Goal: Task Accomplishment & Management: Complete application form

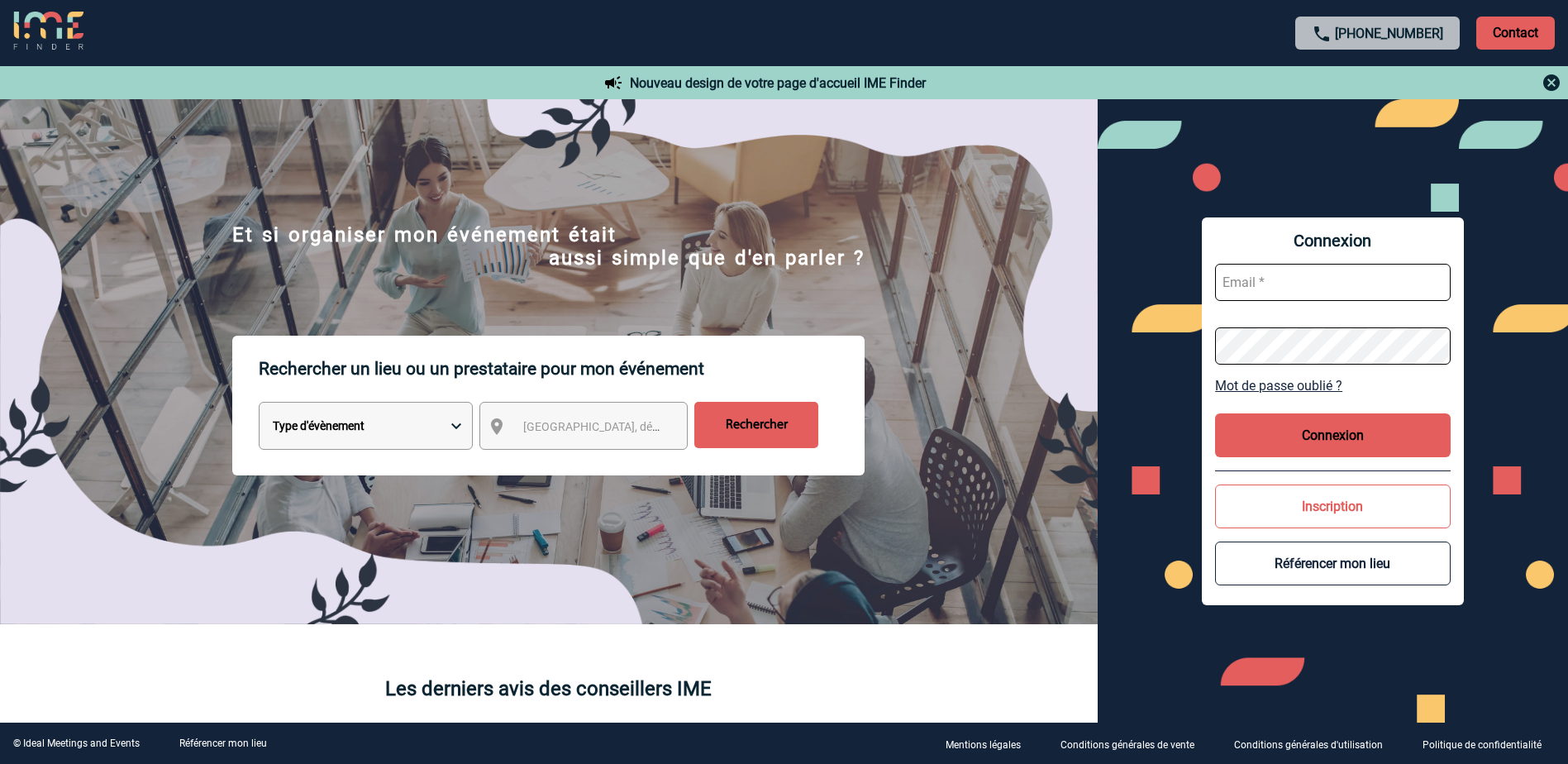
click at [1298, 271] on input "text" at bounding box center [1332, 282] width 236 height 37
type input "Eva.LOPEZ@sanofi.com"
click at [1302, 429] on button "Connexion" at bounding box center [1332, 435] width 236 height 44
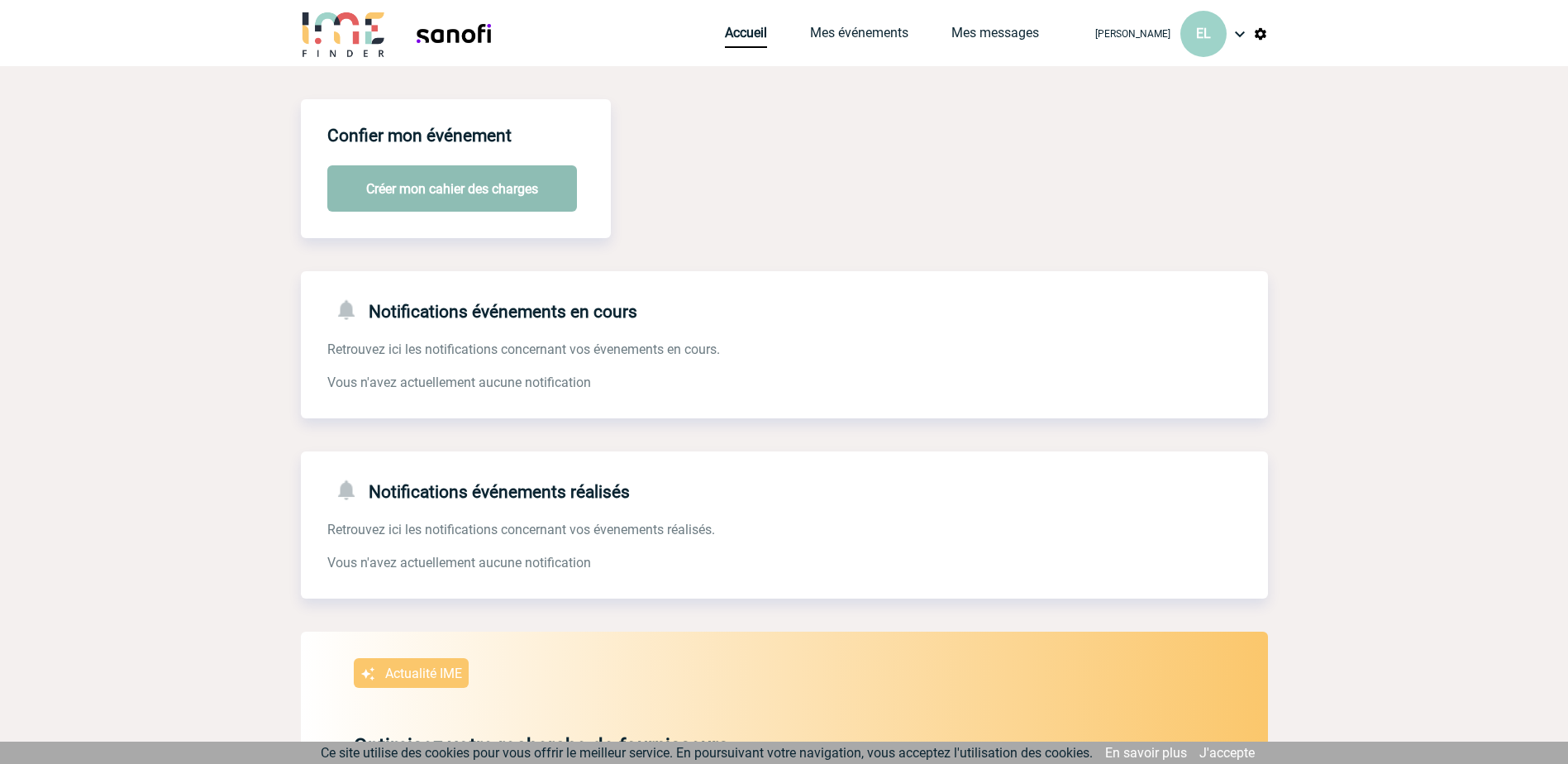
click at [493, 189] on button "Créer mon cahier des charges" at bounding box center [452, 189] width 250 height 47
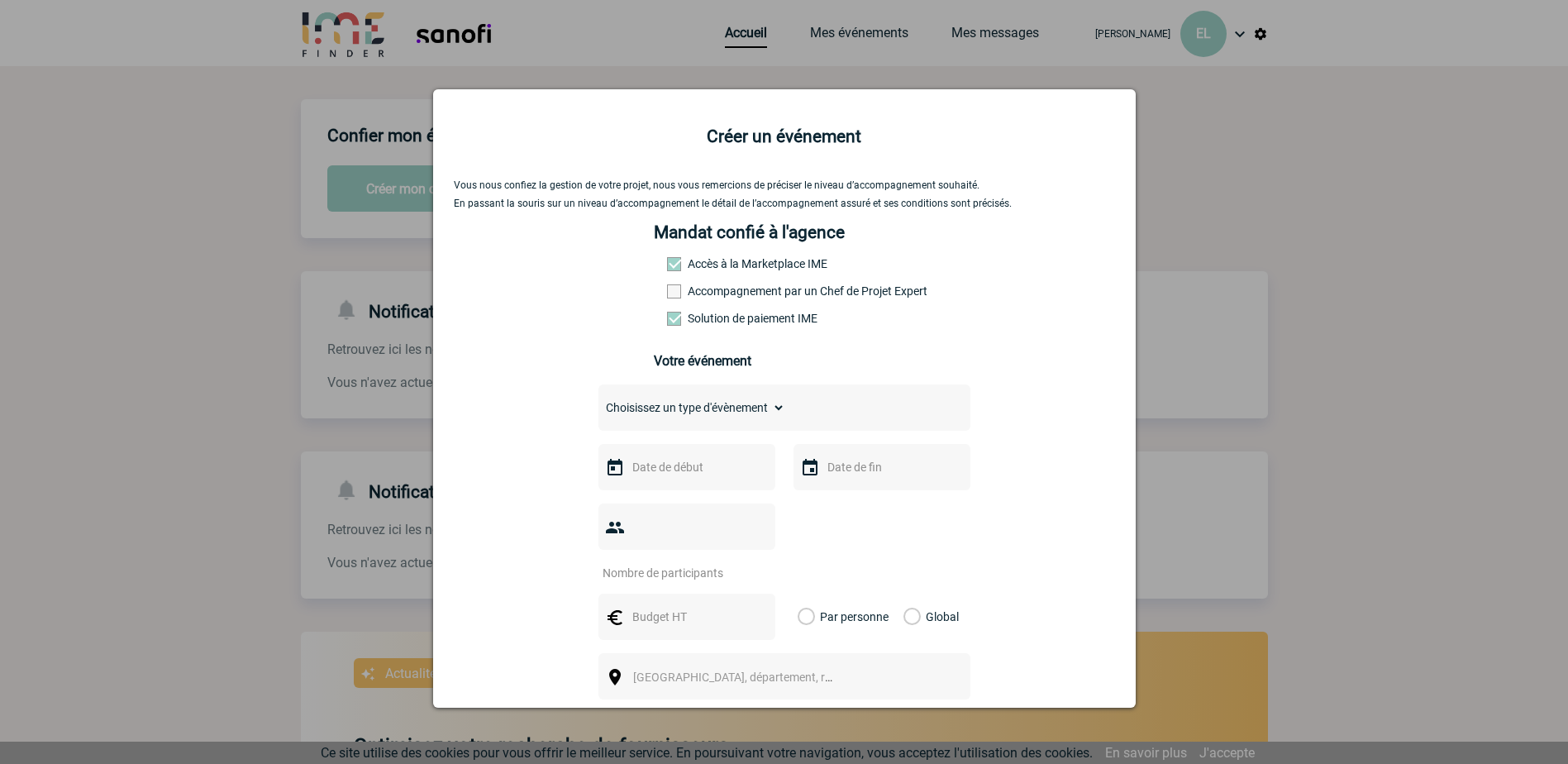
click at [742, 415] on select "Choisissez un type d'évènement Séminaire avec nuitée Séminaire sans nuitée Repa…" at bounding box center [692, 407] width 187 height 23
select select "9"
click at [599, 400] on select "Choisissez un type d'évènement Séminaire avec nuitée Séminaire sans nuitée Repa…" at bounding box center [692, 407] width 187 height 23
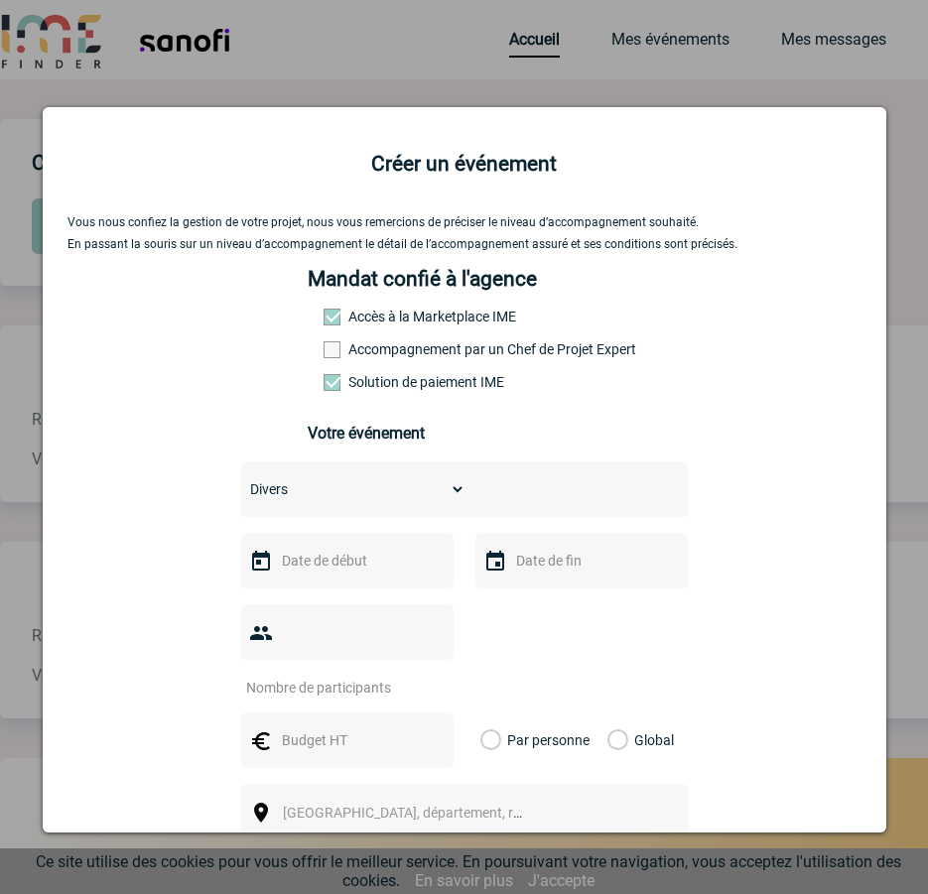
click at [253, 563] on img at bounding box center [261, 562] width 24 height 24
click at [333, 560] on input "text" at bounding box center [345, 561] width 137 height 26
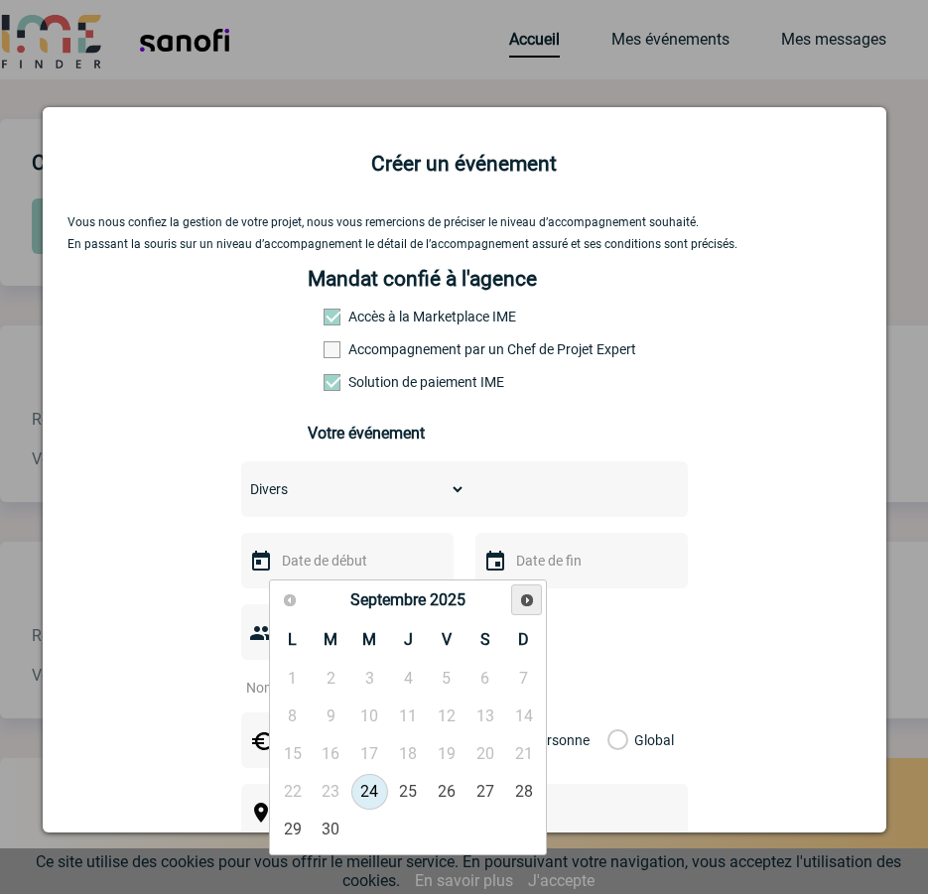
click at [534, 602] on span "Suivant" at bounding box center [527, 601] width 16 height 16
click at [330, 715] on link "7" at bounding box center [331, 717] width 37 height 36
type input "[DATE]"
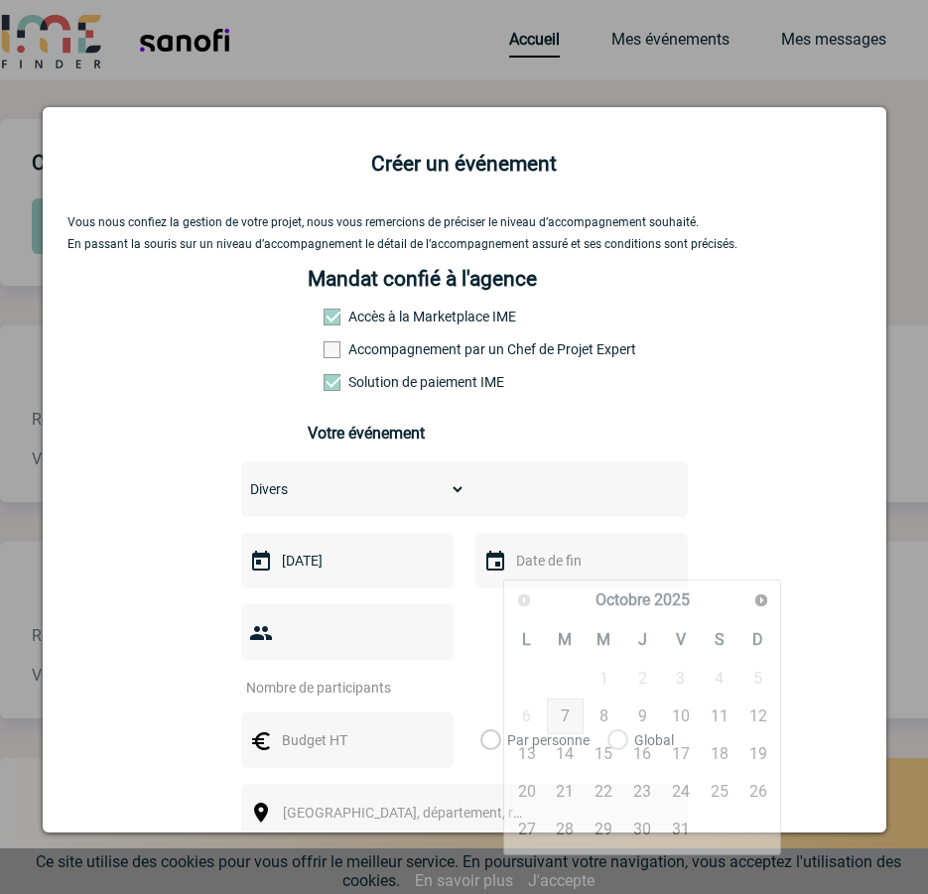
click at [534, 571] on input "text" at bounding box center [579, 561] width 137 height 26
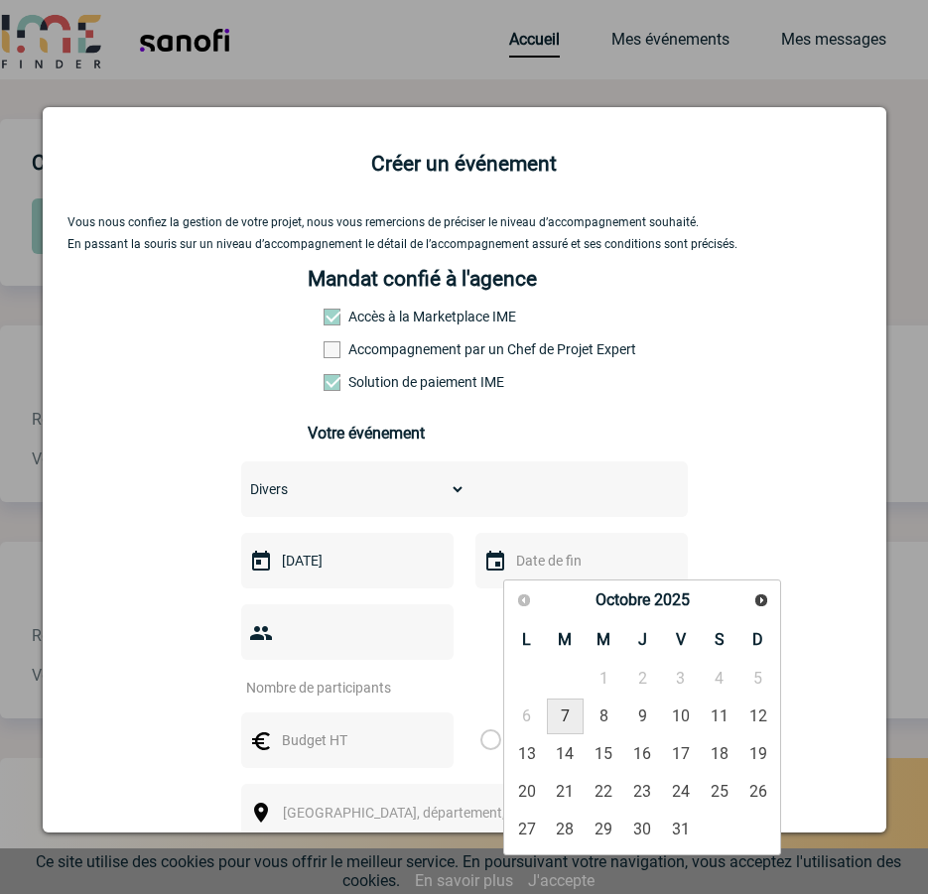
click at [555, 713] on link "7" at bounding box center [565, 717] width 37 height 36
type input "[DATE]"
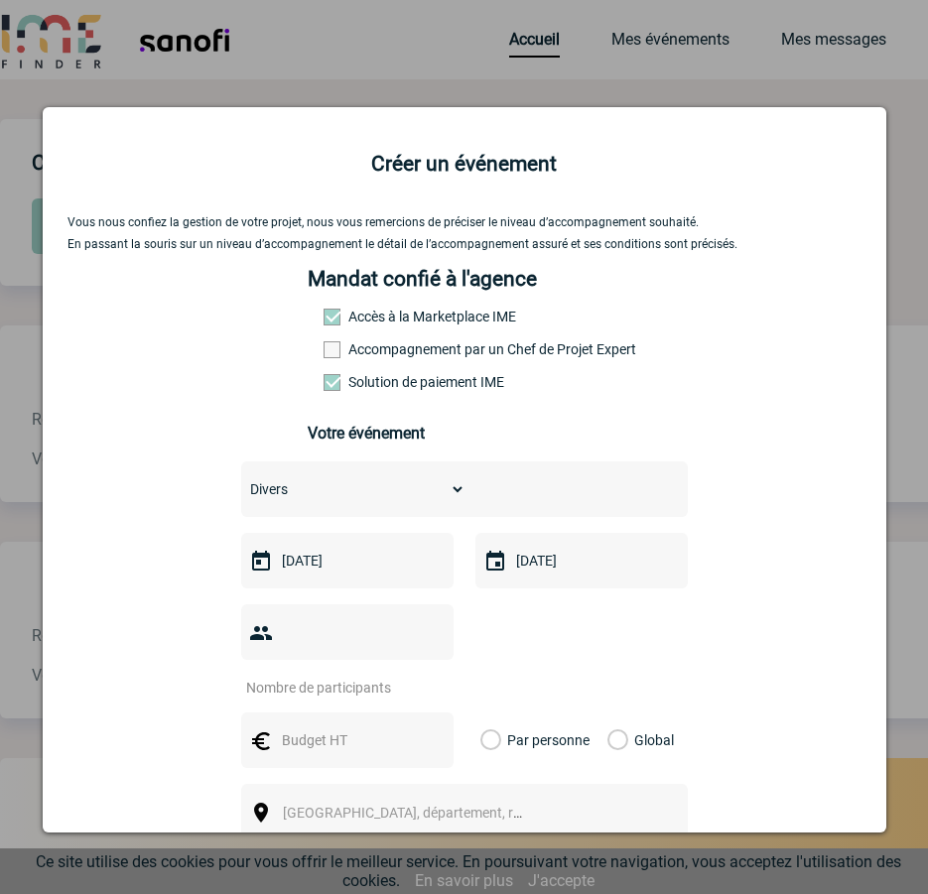
click at [313, 675] on input "number" at bounding box center [334, 688] width 187 height 26
type input "40"
click at [286, 728] on input "text" at bounding box center [345, 741] width 137 height 26
type input "300"
click at [607, 713] on label "Global" at bounding box center [613, 741] width 13 height 56
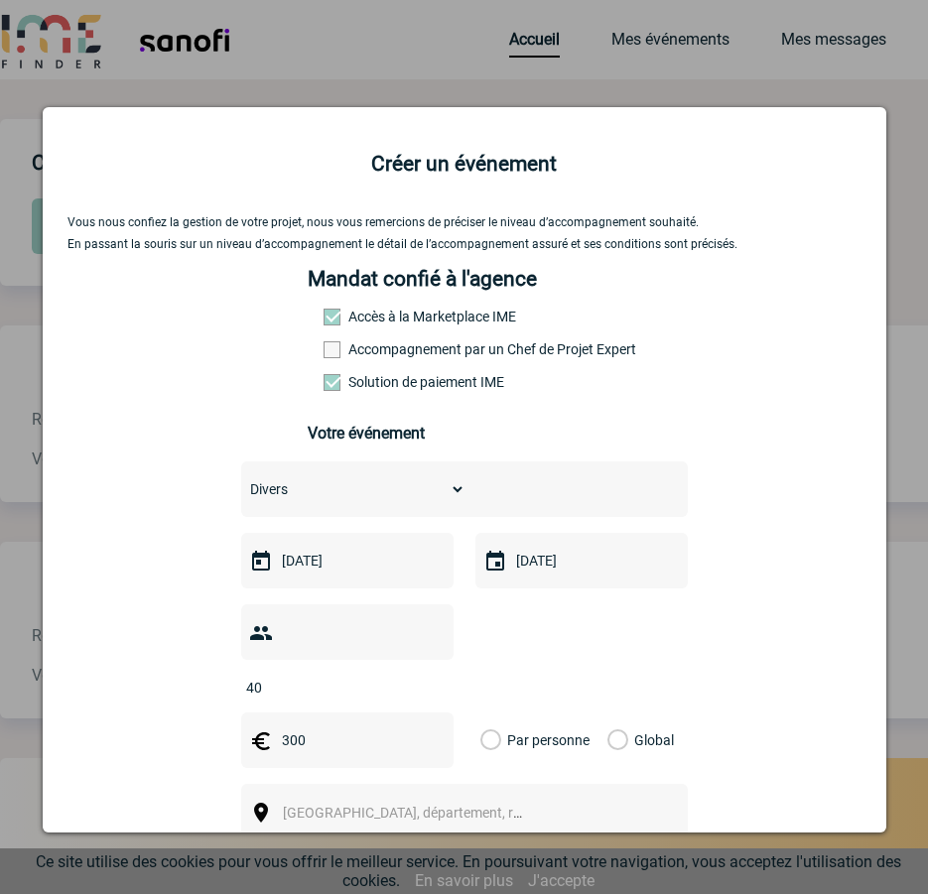
click at [0, 0] on input "Global" at bounding box center [0, 0] width 0 height 0
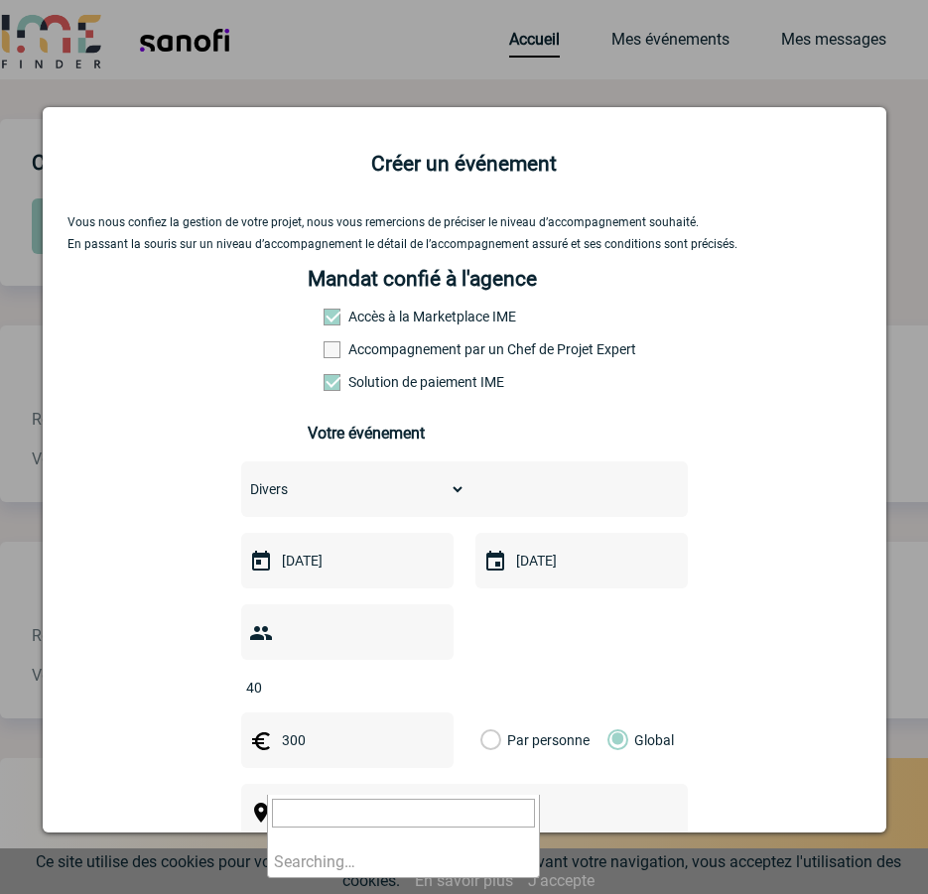
click at [472, 799] on span "[GEOGRAPHIC_DATA], département, région..." at bounding box center [411, 813] width 273 height 28
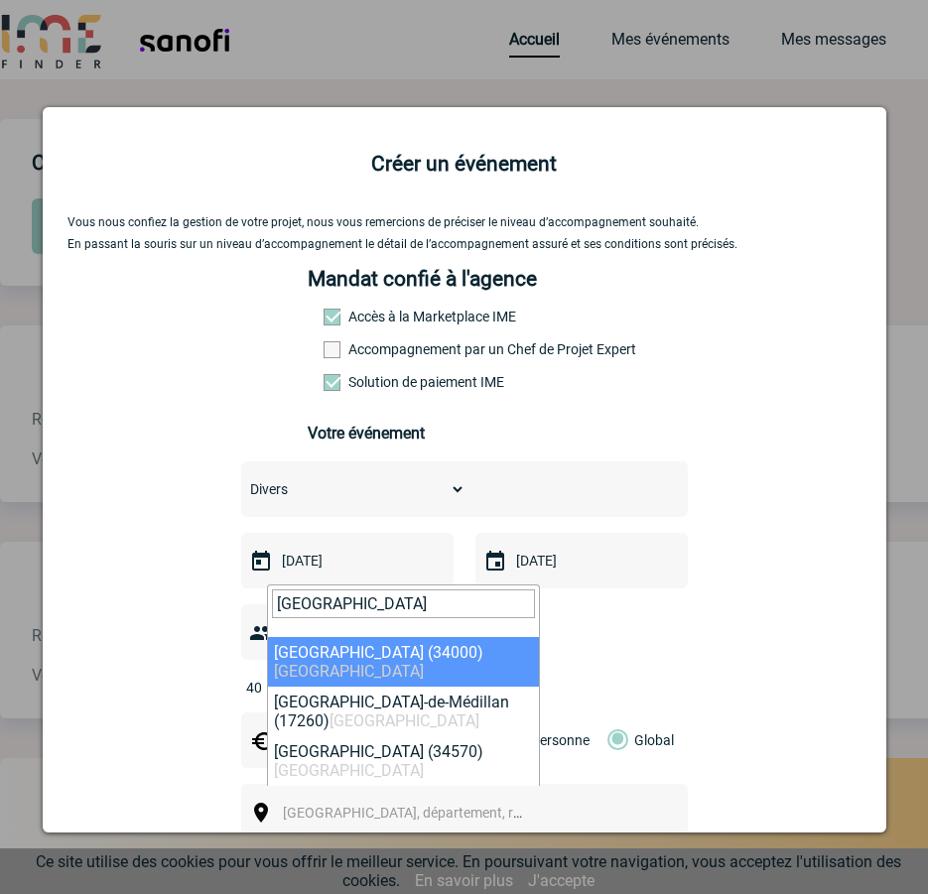
type input "[GEOGRAPHIC_DATA]"
select select "29306"
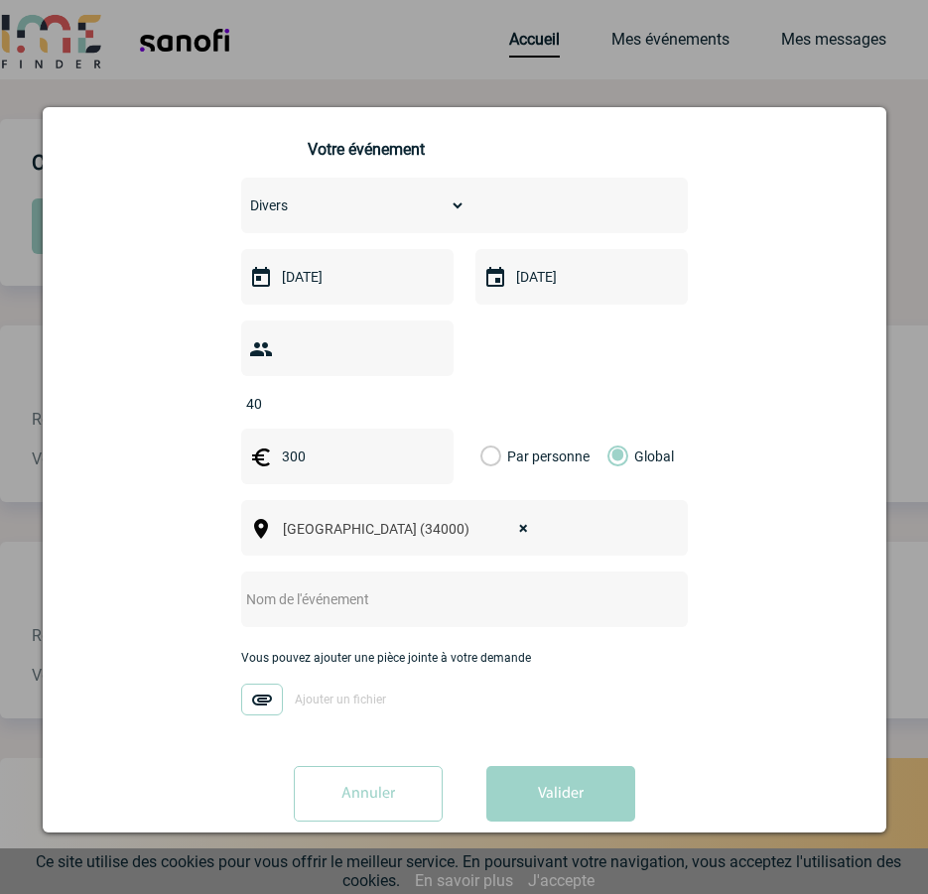
scroll to position [286, 0]
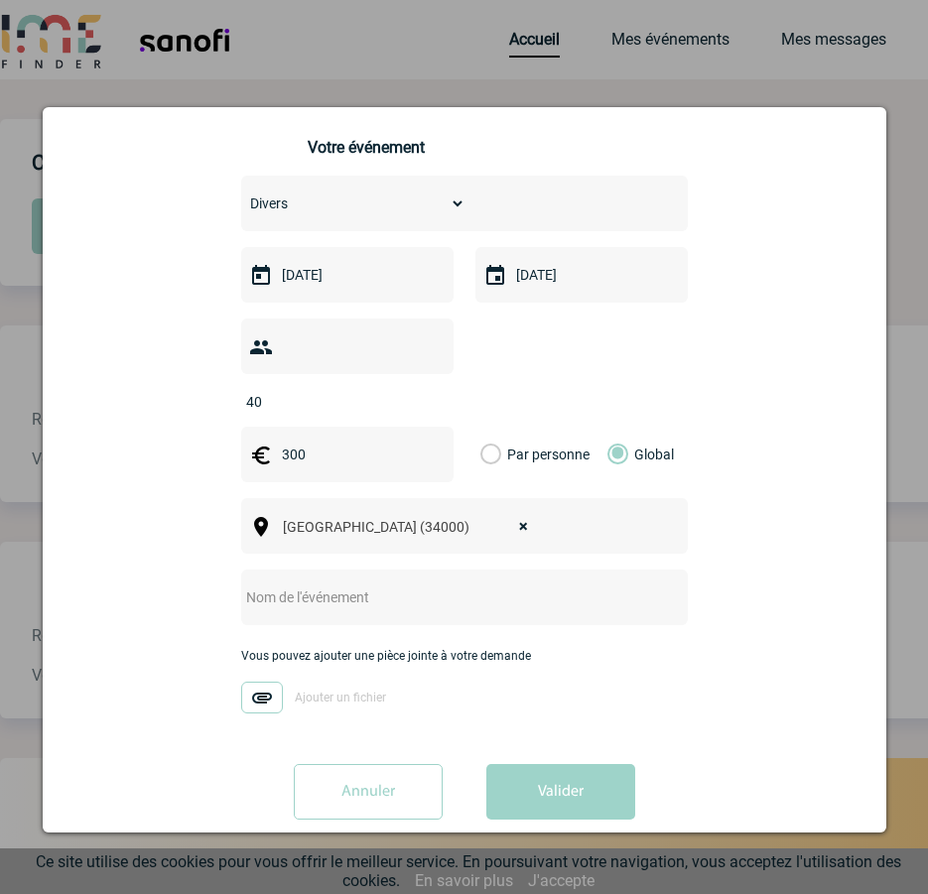
click at [266, 585] on input "text" at bounding box center [438, 598] width 394 height 26
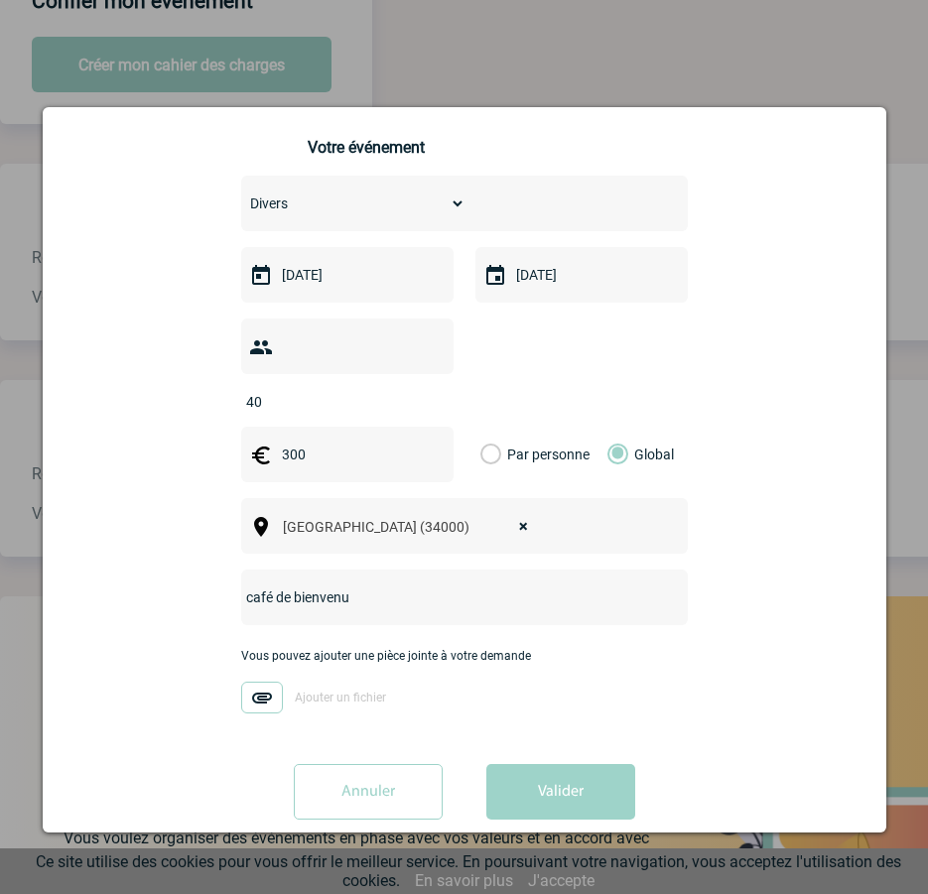
scroll to position [199, 0]
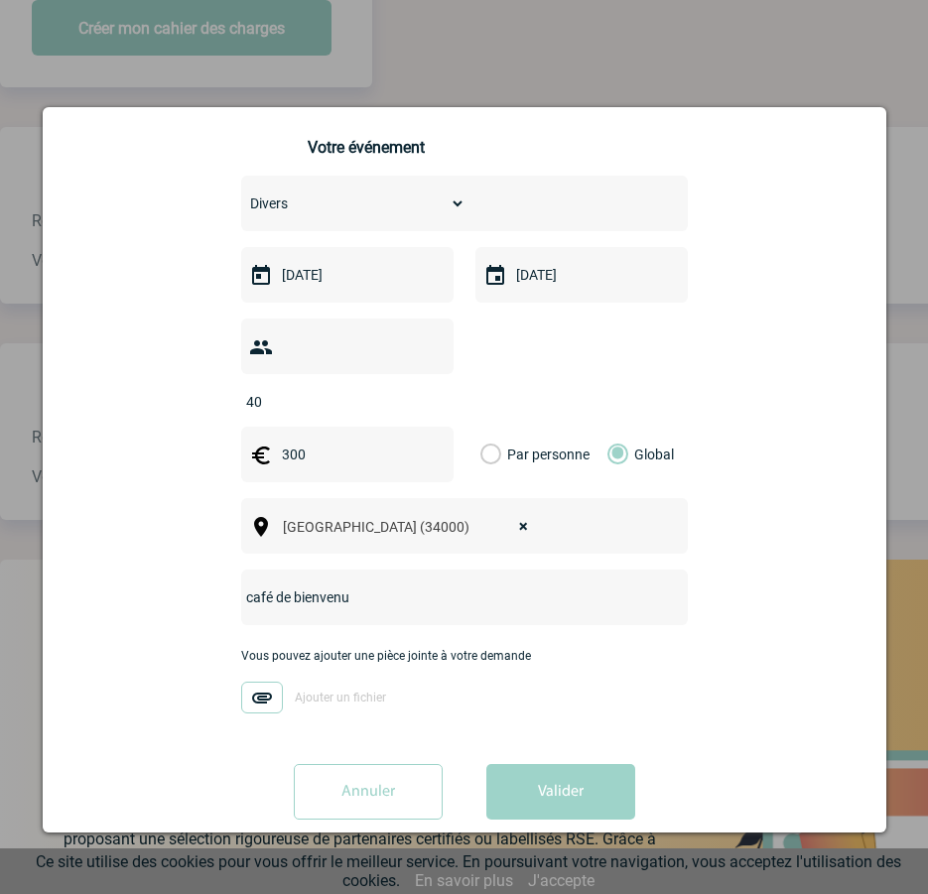
type input "café de bienvenu"
click at [254, 682] on img at bounding box center [262, 698] width 42 height 32
click at [0, 0] on input "Ajouter un fichier" at bounding box center [0, 0] width 0 height 0
click at [355, 764] on input "Annuler" at bounding box center [368, 792] width 149 height 56
